Goal: Find specific fact: Find specific page/section

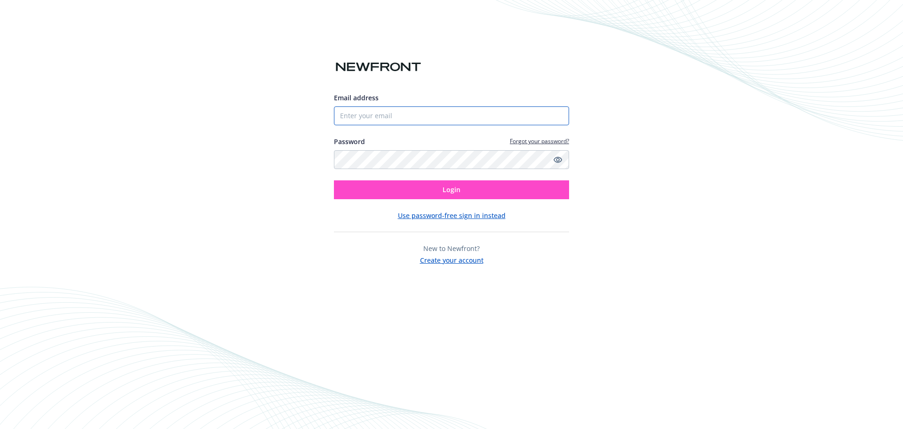
type input "Tanya@psa.aero"
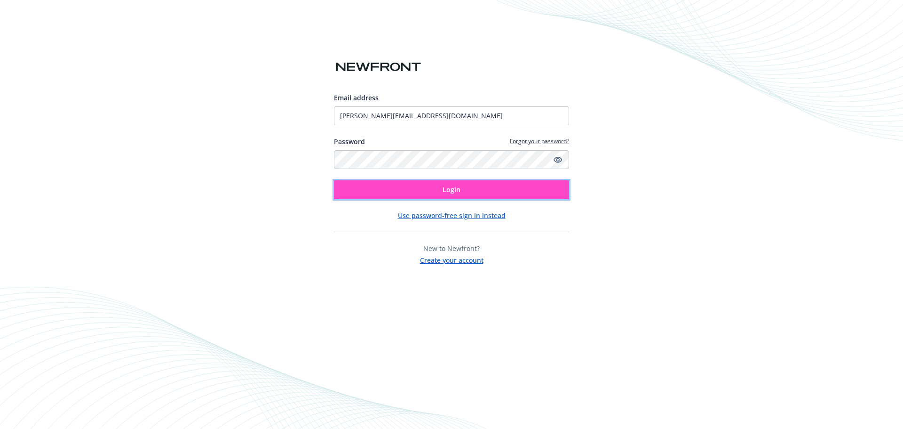
click at [429, 194] on button "Login" at bounding box center [451, 189] width 235 height 19
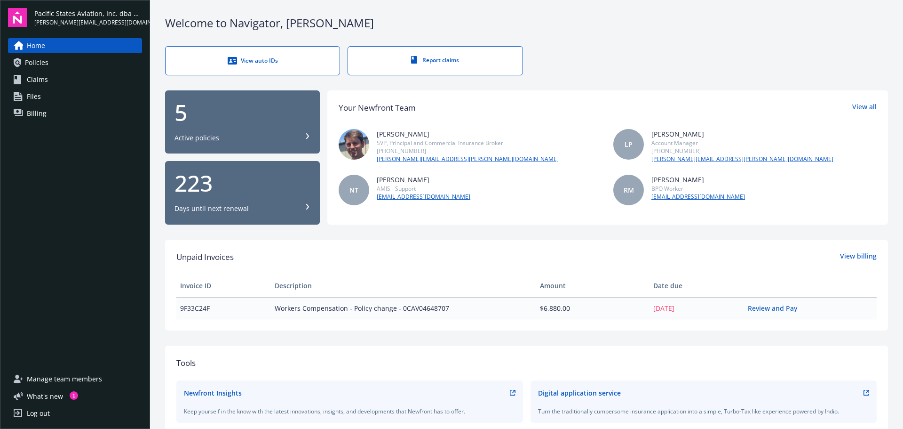
click at [49, 63] on link "Policies" at bounding box center [75, 62] width 134 height 15
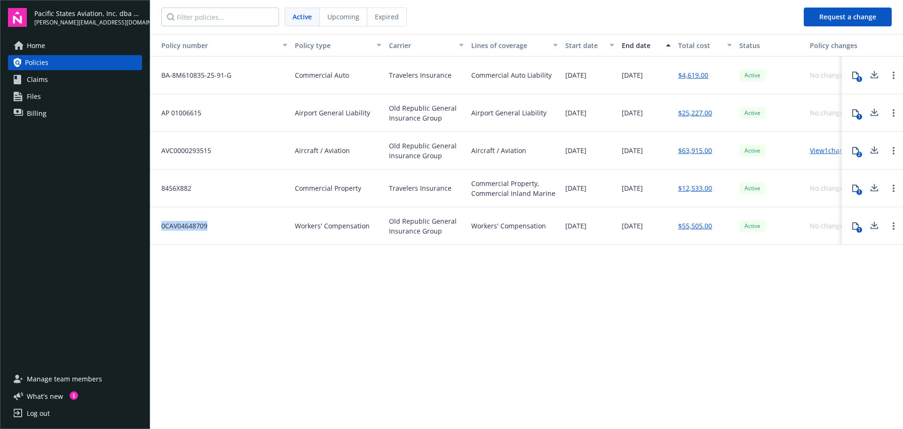
drag, startPoint x: 210, startPoint y: 230, endPoint x: 163, endPoint y: 227, distance: 47.6
click at [163, 227] on div "0CAV04648709" at bounding box center [220, 226] width 141 height 38
copy span "0CAV04648709"
